Goal: Information Seeking & Learning: Learn about a topic

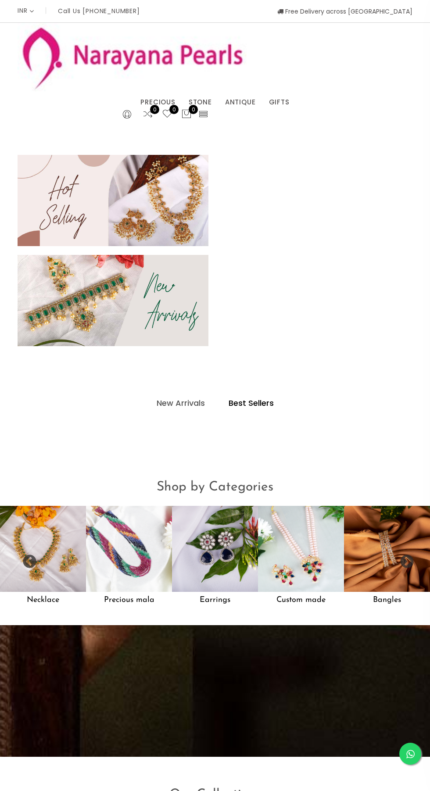
select select "INR"
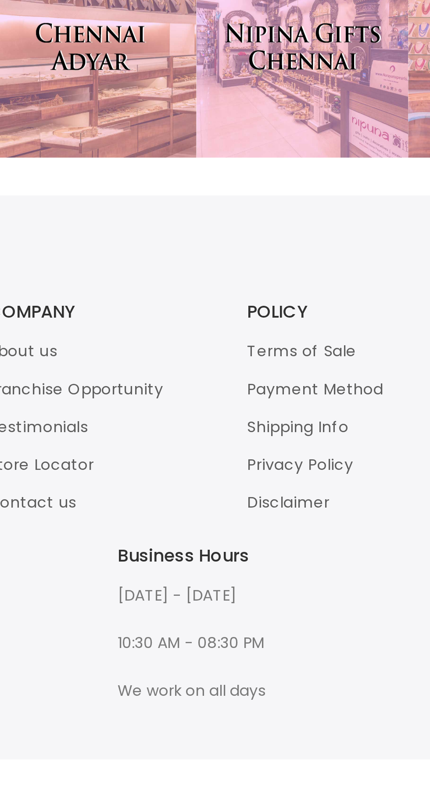
scroll to position [1741, 0]
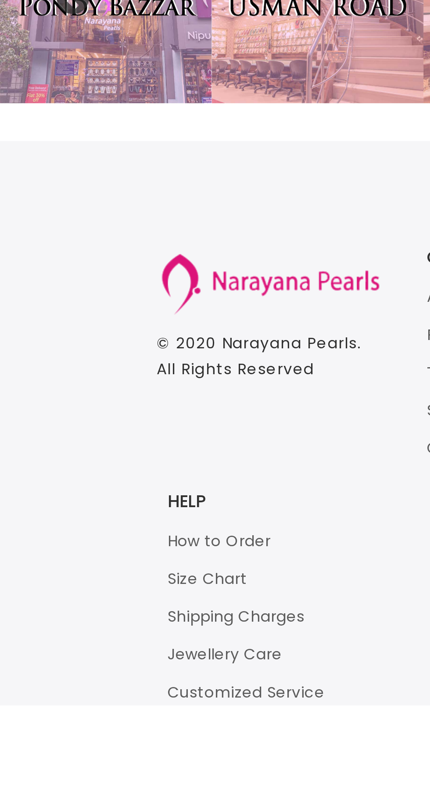
click at [108, 771] on link "Jewellery Care" at bounding box center [91, 770] width 46 height 9
